Goal: Task Accomplishment & Management: Use online tool/utility

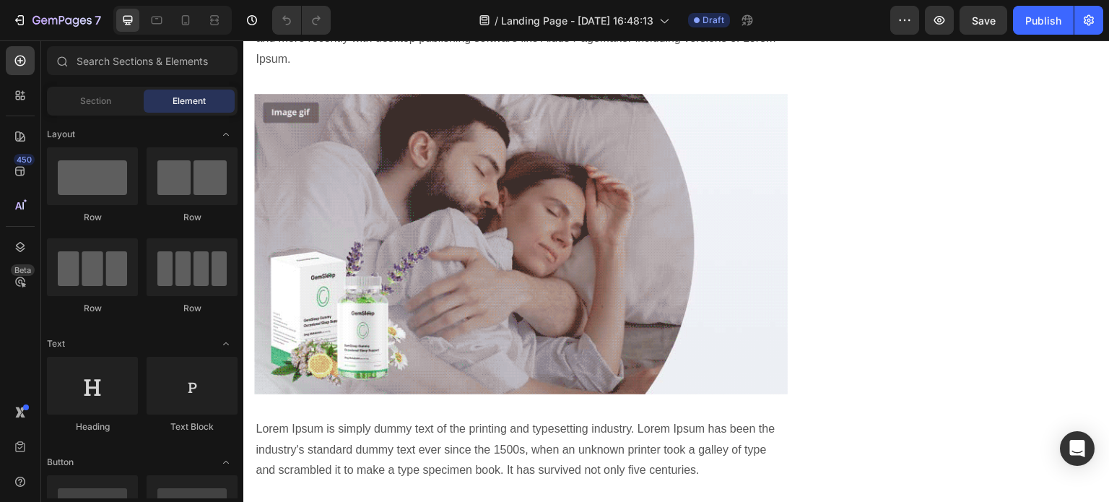
scroll to position [1585, 0]
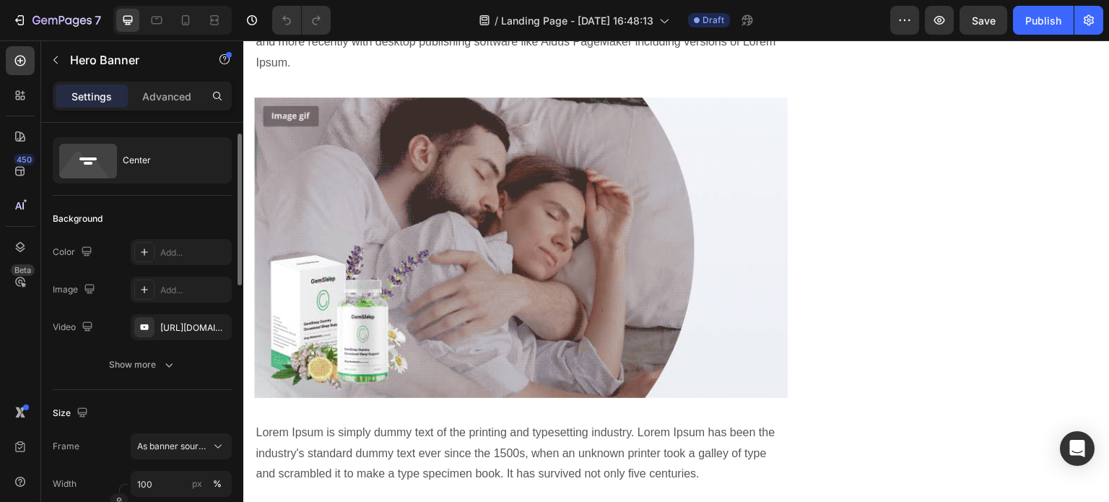
scroll to position [30, 0]
click at [173, 323] on div "[URL][DOMAIN_NAME]" at bounding box center [181, 327] width 42 height 13
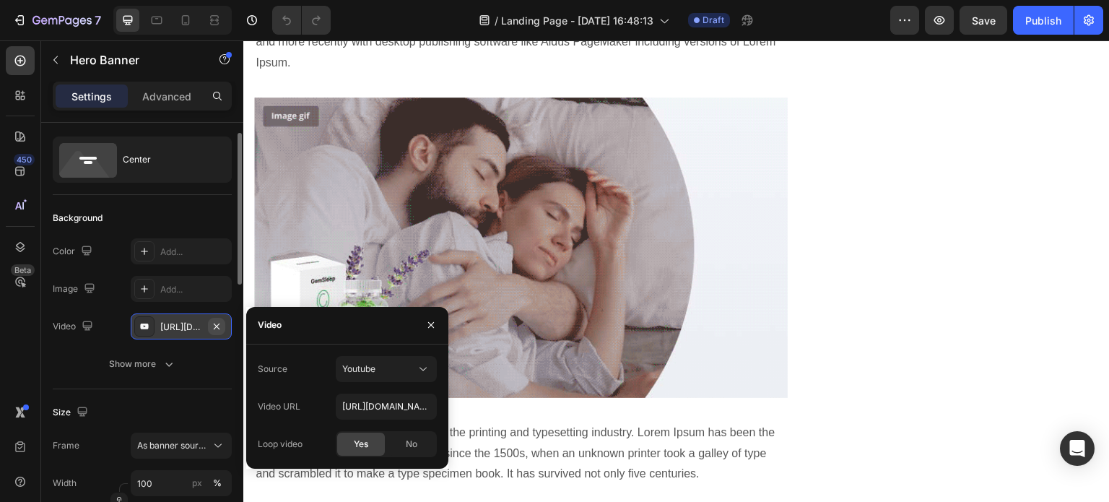
click at [209, 330] on button "button" at bounding box center [216, 326] width 17 height 17
type input "Auto"
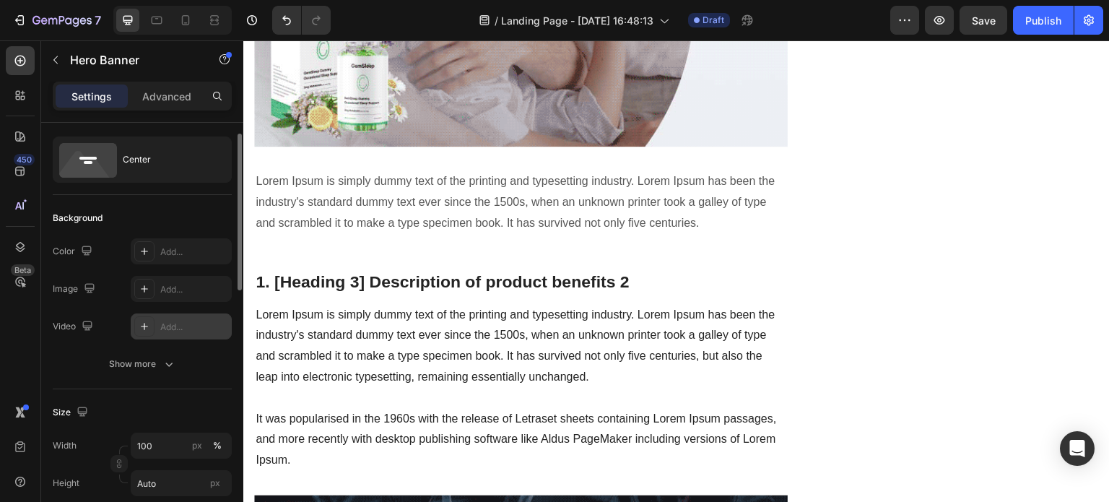
click at [187, 329] on div "Add..." at bounding box center [194, 327] width 68 height 13
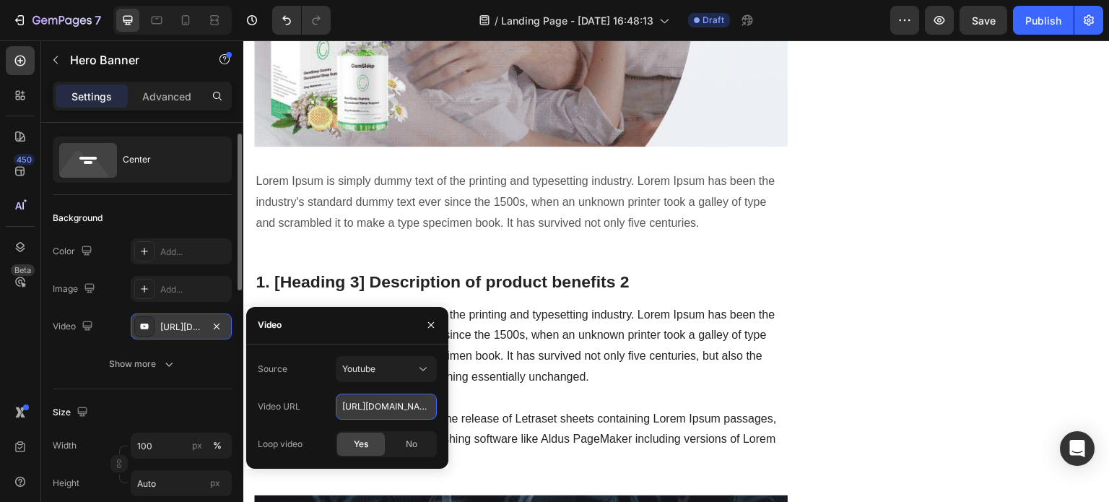
click at [377, 417] on input "[URL][DOMAIN_NAME]" at bounding box center [386, 406] width 101 height 26
paste input "[DOMAIN_NAME][URL]"
type input "[URL][DOMAIN_NAME]"
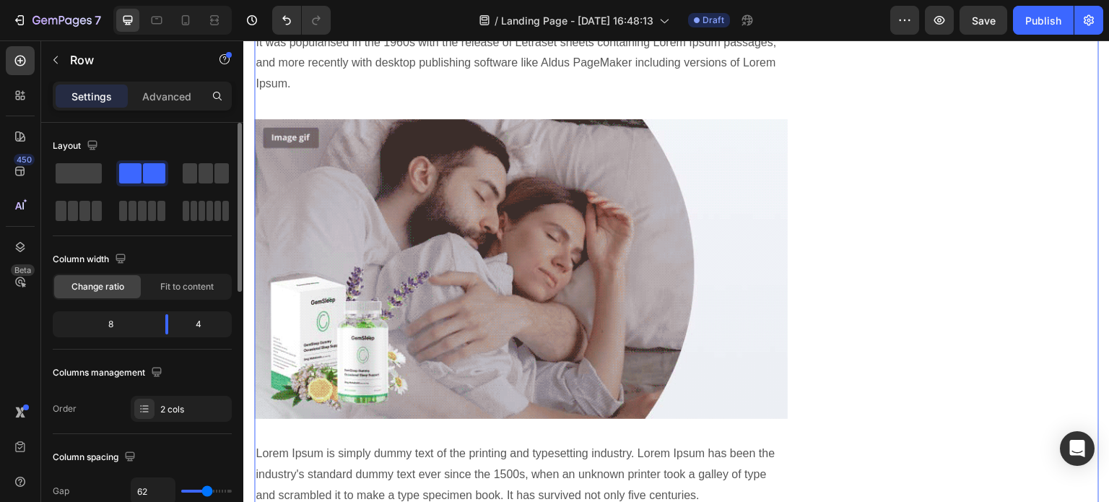
scroll to position [1310, 0]
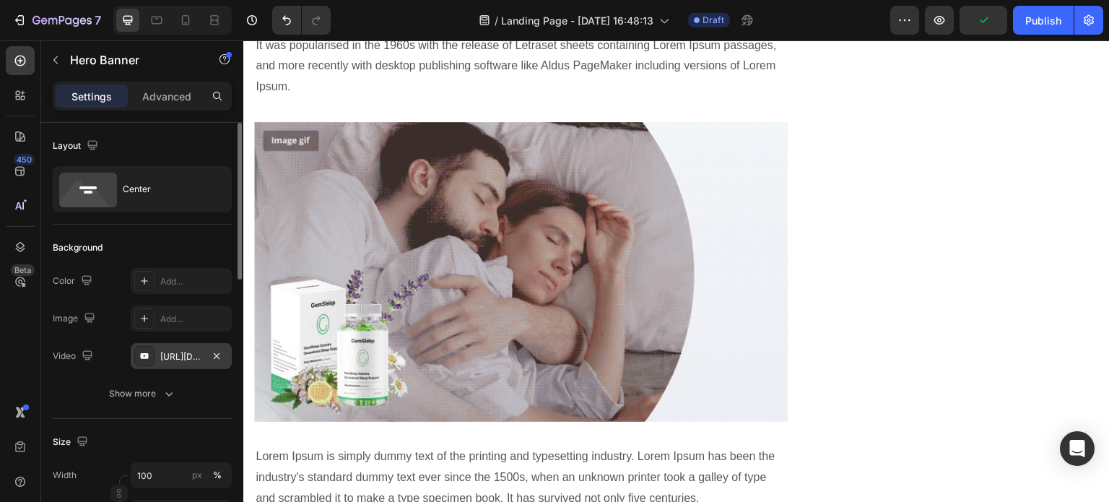
click at [173, 363] on div "[URL][DOMAIN_NAME]" at bounding box center [181, 356] width 101 height 26
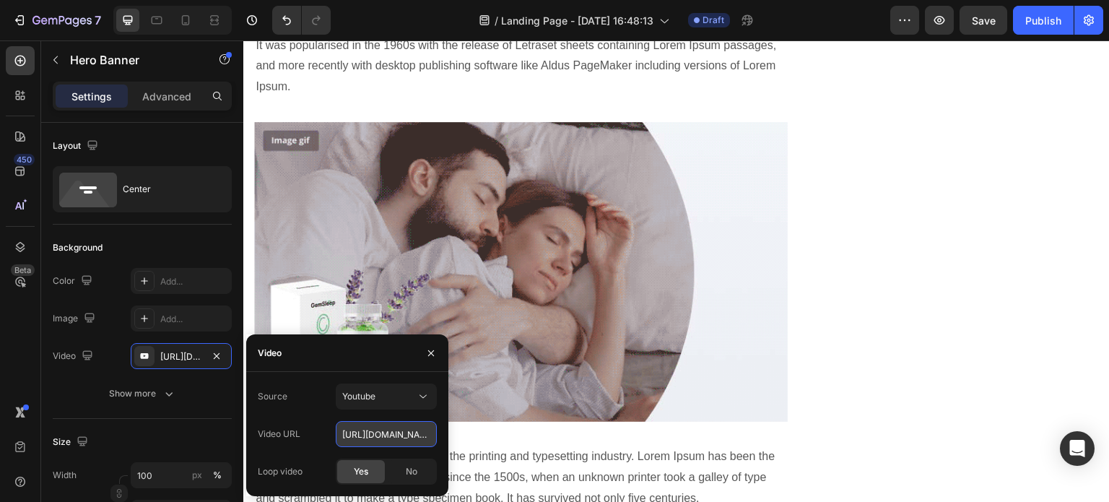
click at [386, 431] on input "[URL][DOMAIN_NAME]" at bounding box center [386, 434] width 101 height 26
click at [378, 399] on div "Youtube" at bounding box center [379, 396] width 74 height 13
click at [378, 431] on span "Video hosting" at bounding box center [369, 431] width 55 height 13
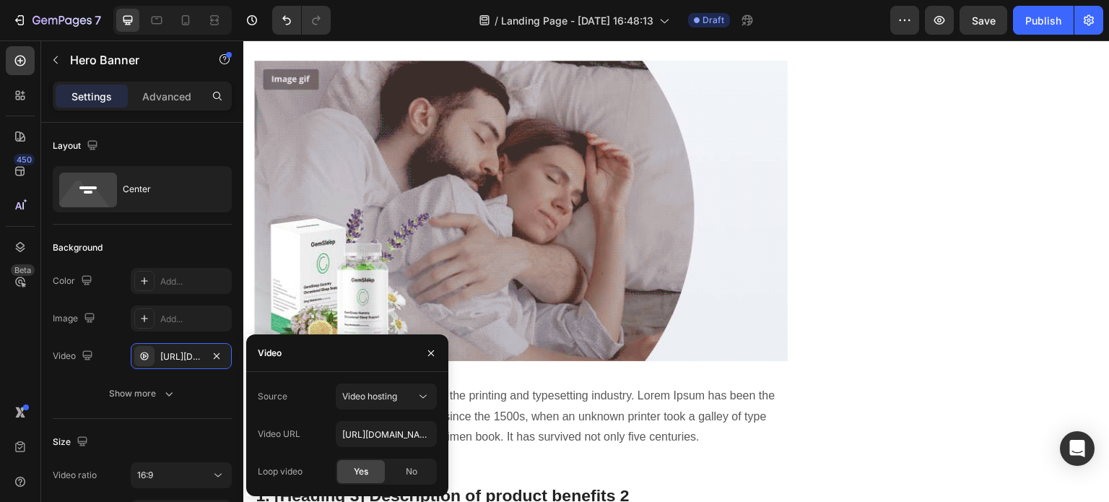
scroll to position [1616, 0]
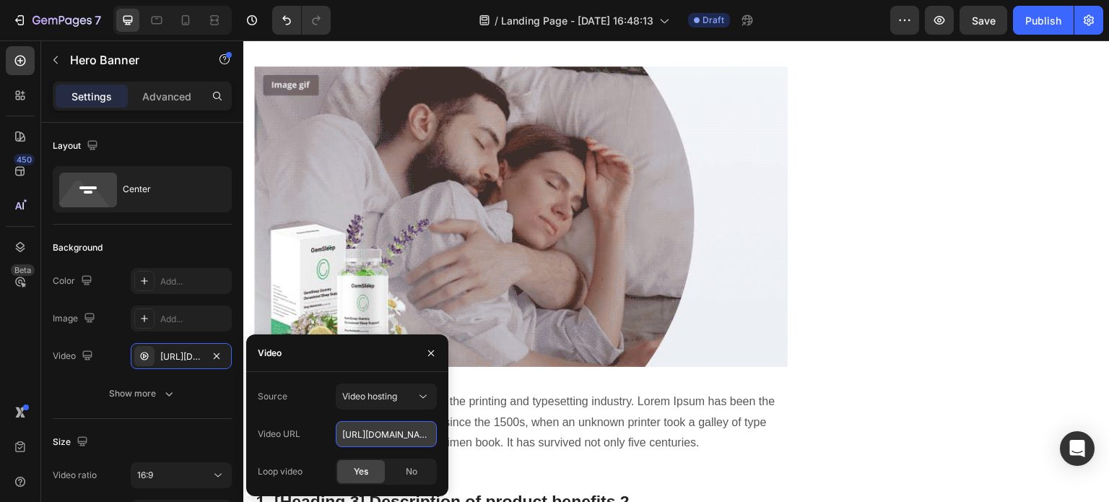
click at [402, 434] on input "[URL][DOMAIN_NAME]" at bounding box center [386, 434] width 101 height 26
paste input "06d392fcc7804446a94bc81d921ee48"
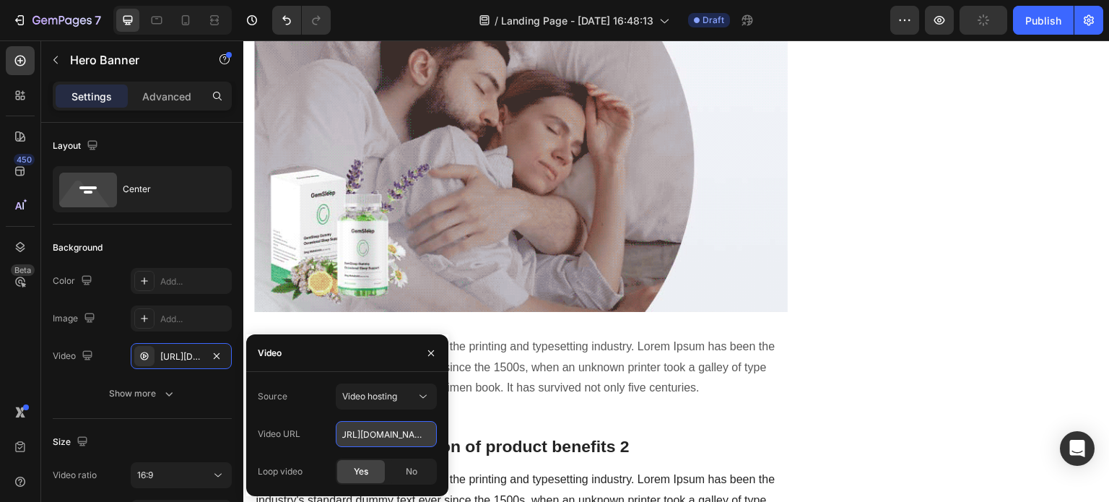
scroll to position [1671, 0]
type input "[URL][DOMAIN_NAME]"
click at [381, 399] on span "Video hosting" at bounding box center [369, 396] width 55 height 11
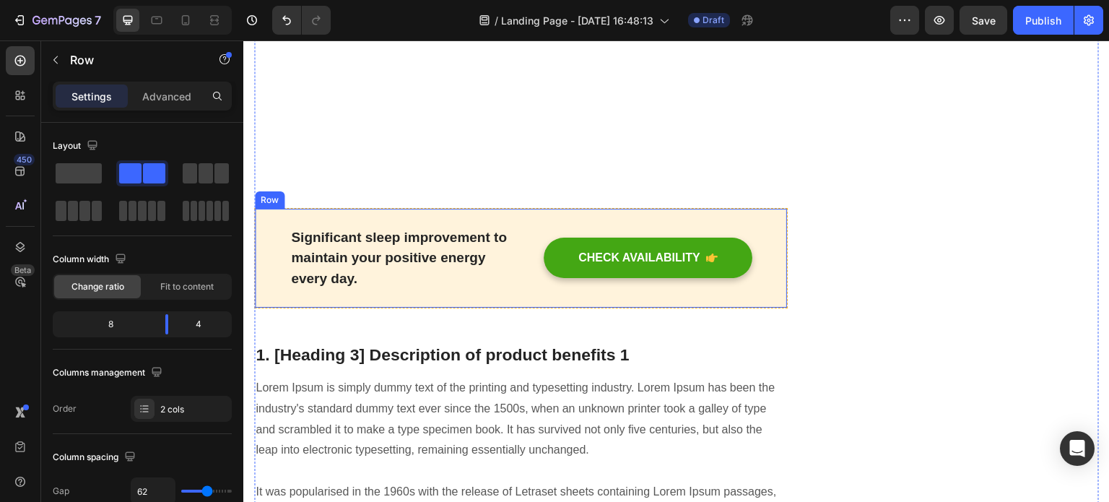
scroll to position [1115, 0]
